Goal: Task Accomplishment & Management: Use online tool/utility

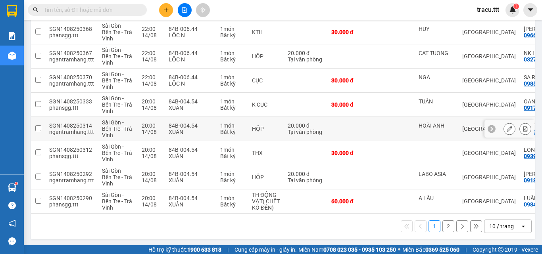
scroll to position [165, 0]
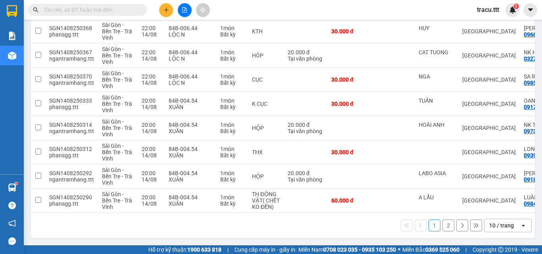
click at [442, 230] on button "2" at bounding box center [448, 226] width 12 height 12
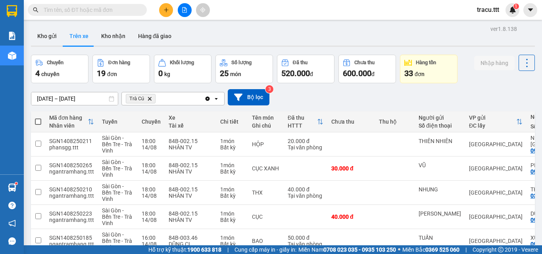
scroll to position [0, 0]
click at [182, 11] on icon "file-add" at bounding box center [185, 10] width 6 height 6
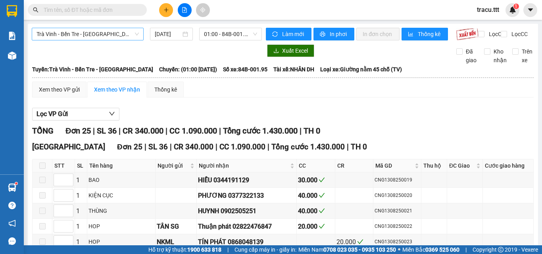
click at [129, 37] on span "Trà Vinh - Bến Tre - [GEOGRAPHIC_DATA]" at bounding box center [87, 34] width 102 height 12
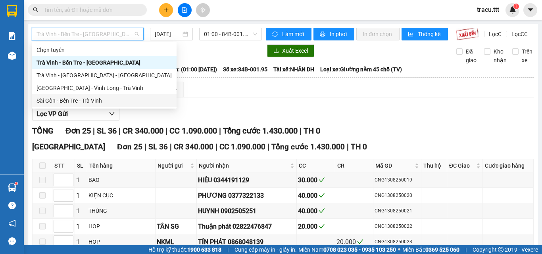
click at [107, 104] on div "Sài Gòn - Bến Tre - Trà Vinh" at bounding box center [103, 100] width 135 height 9
type input "[DATE]"
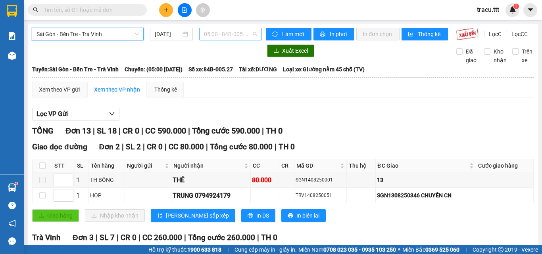
click at [221, 36] on span "05:00 - 84B-005.27" at bounding box center [230, 34] width 53 height 12
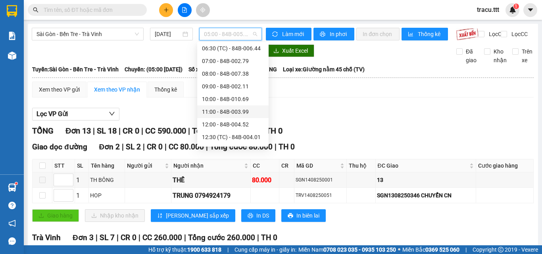
scroll to position [119, 0]
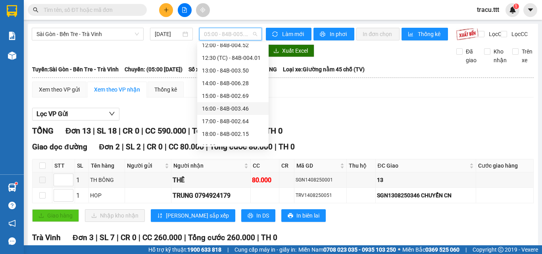
click at [212, 109] on div "16:00 - 84B-003.46" at bounding box center [233, 108] width 62 height 9
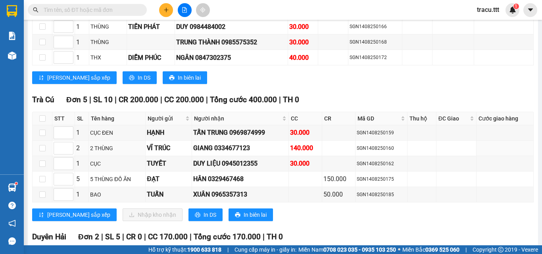
scroll to position [595, 0]
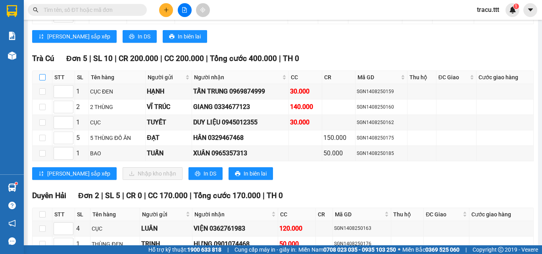
click at [44, 80] on input "checkbox" at bounding box center [42, 77] width 6 height 6
checkbox input "true"
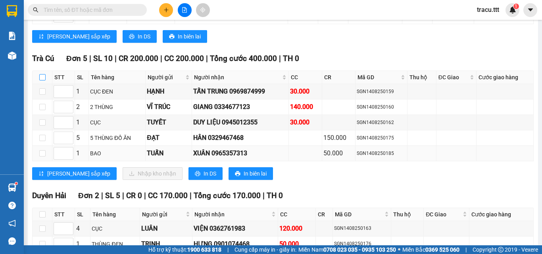
checkbox input "true"
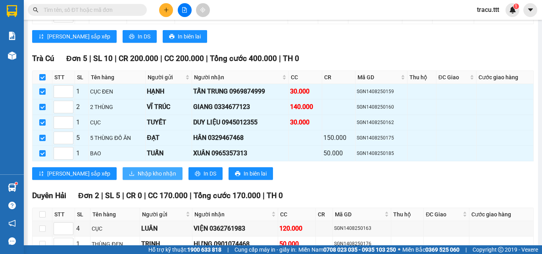
click at [122, 175] on button "Nhập kho nhận" at bounding box center [152, 173] width 60 height 13
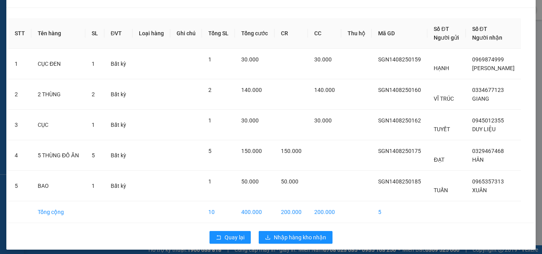
scroll to position [23, 0]
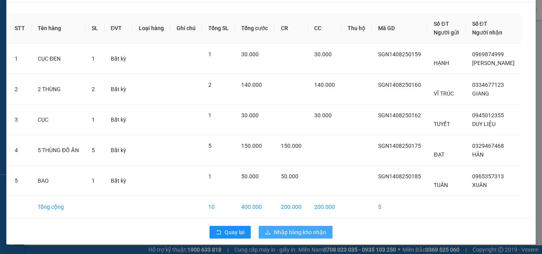
click at [297, 234] on span "Nhập hàng kho nhận" at bounding box center [300, 232] width 52 height 9
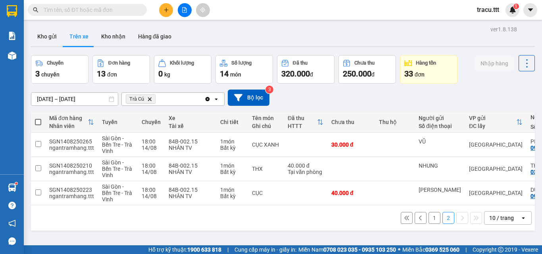
click at [52, 40] on button "Kho gửi" at bounding box center [47, 36] width 32 height 19
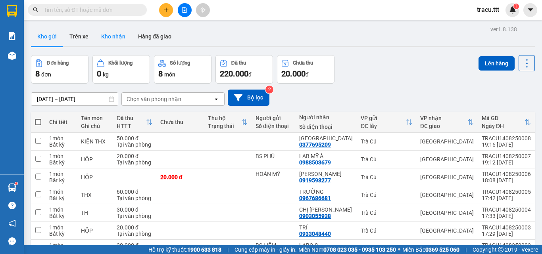
click at [106, 45] on button "Kho nhận" at bounding box center [113, 36] width 37 height 19
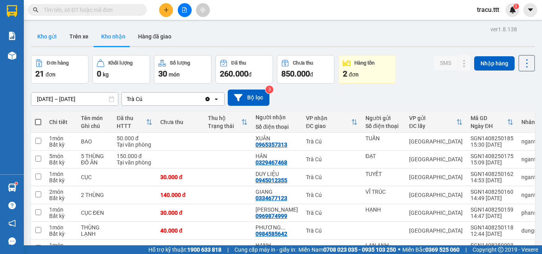
click at [48, 40] on button "Kho gửi" at bounding box center [47, 36] width 32 height 19
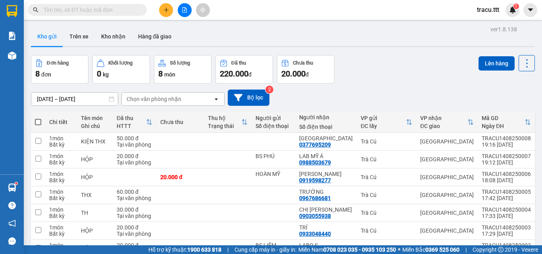
click at [364, 70] on div "Đơn hàng 8 đơn Khối lượng 0 kg Số lượng 8 món Đã thu 220.000 đ Chưa thu 20.000 …" at bounding box center [282, 69] width 503 height 29
click at [116, 40] on button "Kho nhận" at bounding box center [113, 36] width 37 height 19
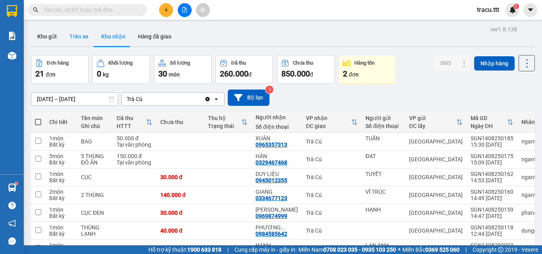
click at [80, 41] on button "Trên xe" at bounding box center [79, 36] width 32 height 19
type input "[DATE] – [DATE]"
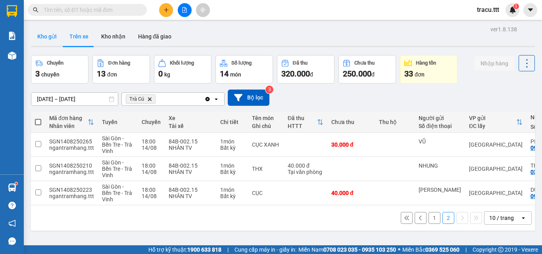
click at [53, 41] on button "Kho gửi" at bounding box center [47, 36] width 32 height 19
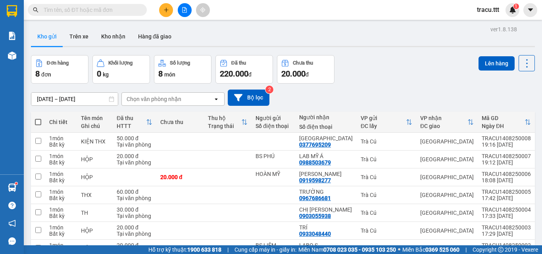
click at [397, 80] on div "Đơn hàng 8 đơn Khối lượng 0 kg Số lượng 8 món Đã thu 220.000 đ Chưa thu 20.000 …" at bounding box center [282, 69] width 503 height 29
click at [411, 90] on div "[DATE] – [DATE] Press the down arrow key to interact with the calendar and sele…" at bounding box center [282, 98] width 503 height 16
drag, startPoint x: 78, startPoint y: 41, endPoint x: 107, endPoint y: 67, distance: 38.8
click at [78, 41] on button "Trên xe" at bounding box center [79, 36] width 32 height 19
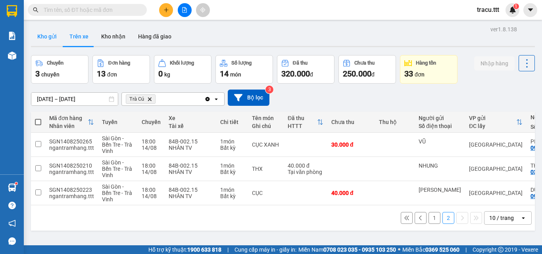
click at [50, 40] on button "Kho gửi" at bounding box center [47, 36] width 32 height 19
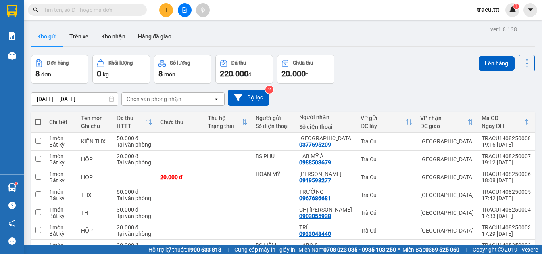
click at [394, 81] on div "Đơn hàng 8 đơn Khối lượng 0 kg Số lượng 8 món Đã thu 220.000 đ Chưa thu 20.000 …" at bounding box center [282, 69] width 503 height 29
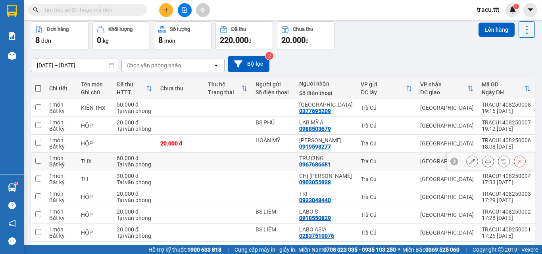
scroll to position [26, 0]
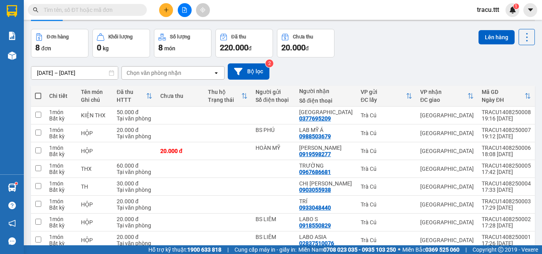
click at [36, 99] on span at bounding box center [38, 96] width 6 height 6
click at [38, 92] on input "checkbox" at bounding box center [38, 92] width 0 height 0
checkbox input "true"
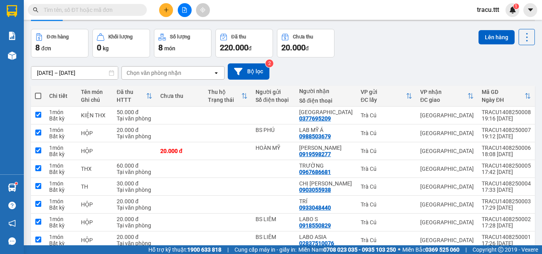
checkbox input "true"
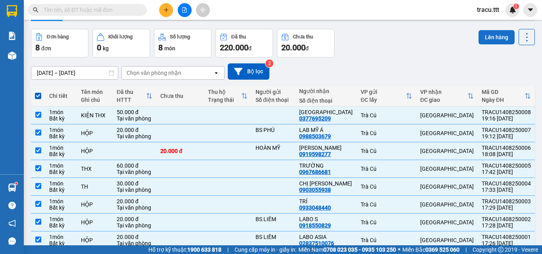
click at [486, 37] on button "Lên hàng" at bounding box center [496, 37] width 36 height 14
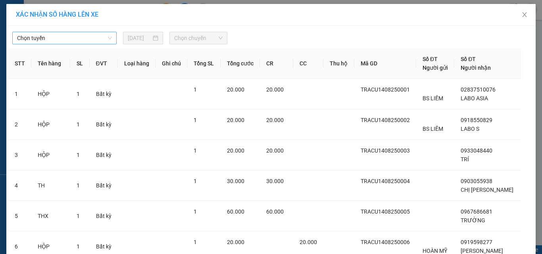
click at [97, 42] on span "Chọn tuyến" at bounding box center [64, 38] width 95 height 12
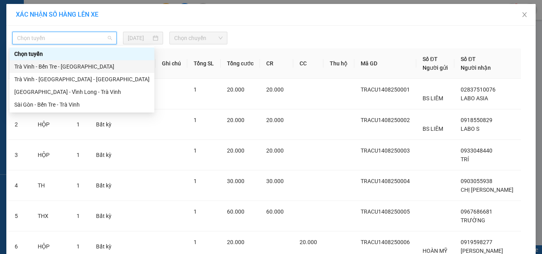
click at [87, 62] on div "Trà Vinh - Bến Tre - [GEOGRAPHIC_DATA]" at bounding box center [81, 66] width 135 height 9
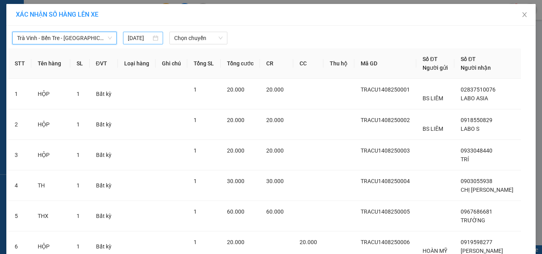
click at [143, 42] on input "[DATE]" at bounding box center [139, 38] width 23 height 9
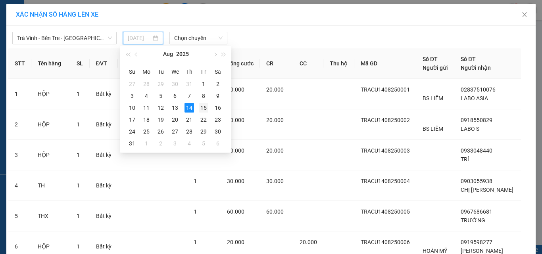
click at [203, 105] on div "15" at bounding box center [204, 108] width 10 height 10
type input "[DATE]"
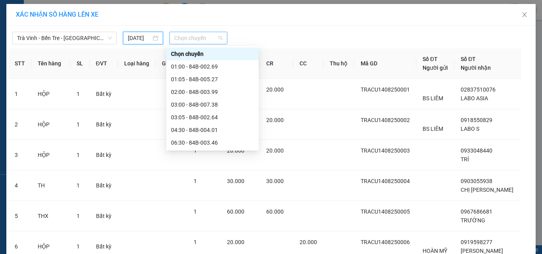
click at [188, 38] on span "Chọn chuyến" at bounding box center [198, 38] width 49 height 12
click at [191, 77] on div "01:05 - 84B-005.27" at bounding box center [212, 79] width 83 height 9
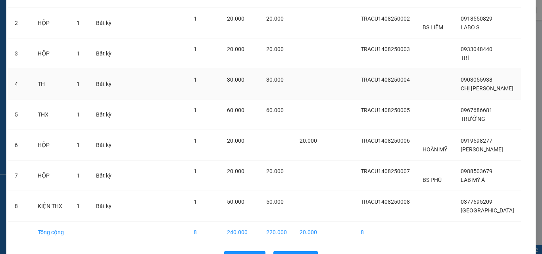
scroll to position [145, 0]
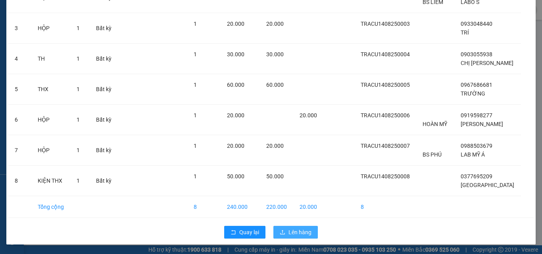
click at [306, 229] on span "Lên hàng" at bounding box center [299, 232] width 23 height 9
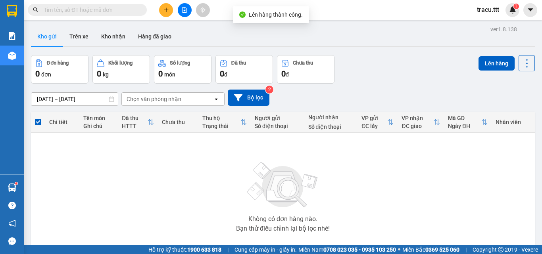
click at [72, 46] on div at bounding box center [282, 46] width 503 height 1
click at [73, 45] on button "Trên xe" at bounding box center [79, 36] width 32 height 19
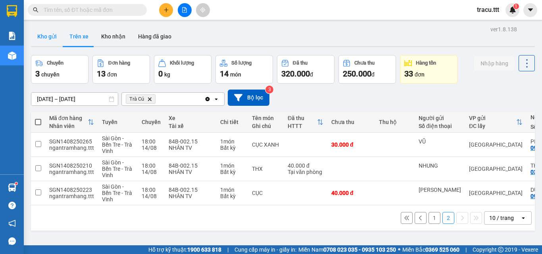
click at [51, 42] on button "Kho gửi" at bounding box center [47, 36] width 32 height 19
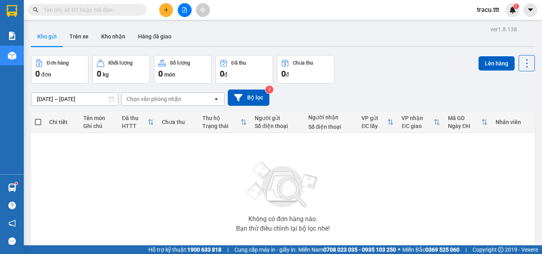
click at [347, 183] on div "Không có đơn hàng nào. Bạn thử điều chỉnh lại bộ lọc nhé!" at bounding box center [283, 194] width 496 height 119
